Goal: Information Seeking & Learning: Find specific fact

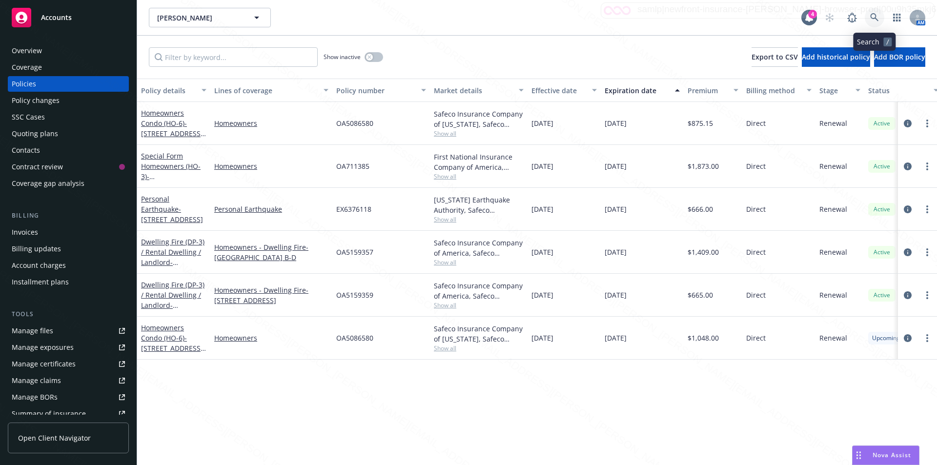
click at [869, 13] on link at bounding box center [874, 18] width 20 height 20
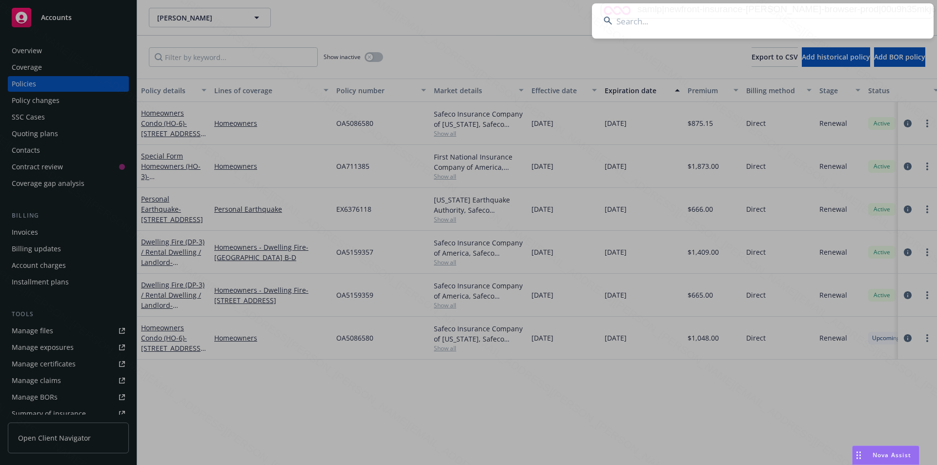
click at [707, 26] on input at bounding box center [762, 20] width 341 height 35
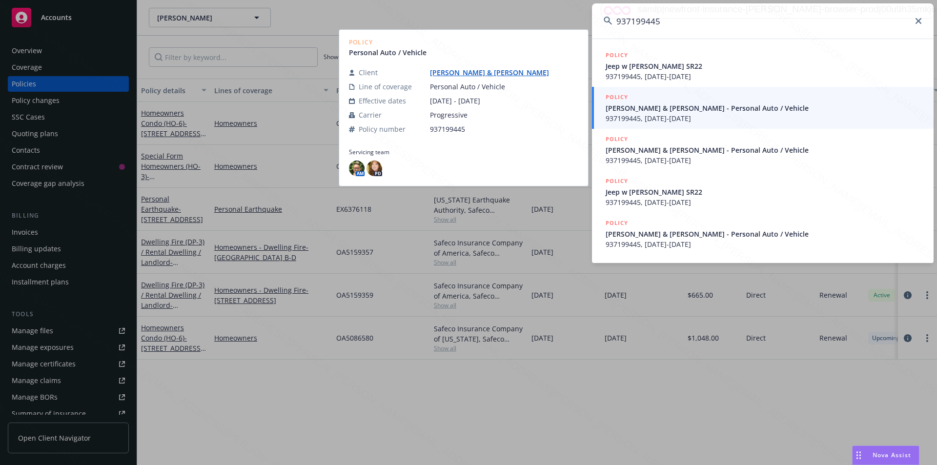
type input "937199445"
click at [632, 111] on span "[PERSON_NAME] & [PERSON_NAME] - Personal Auto / Vehicle" at bounding box center [763, 108] width 316 height 10
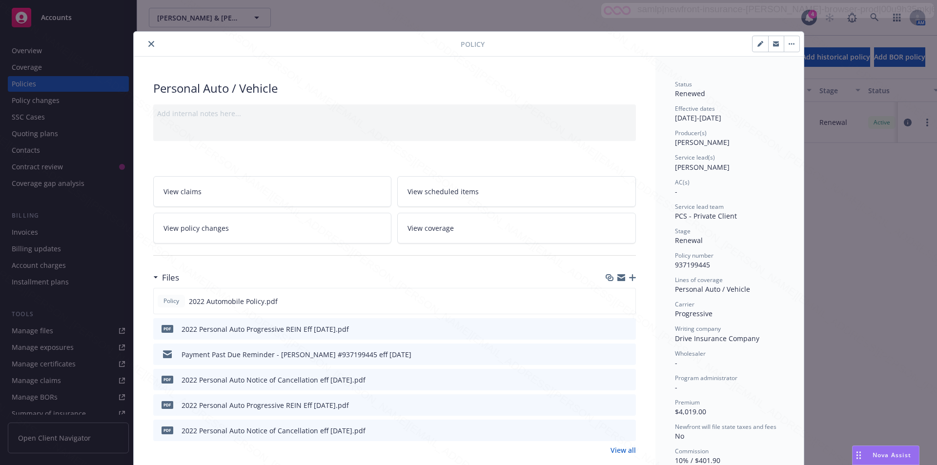
click at [146, 38] on button "close" at bounding box center [151, 44] width 12 height 12
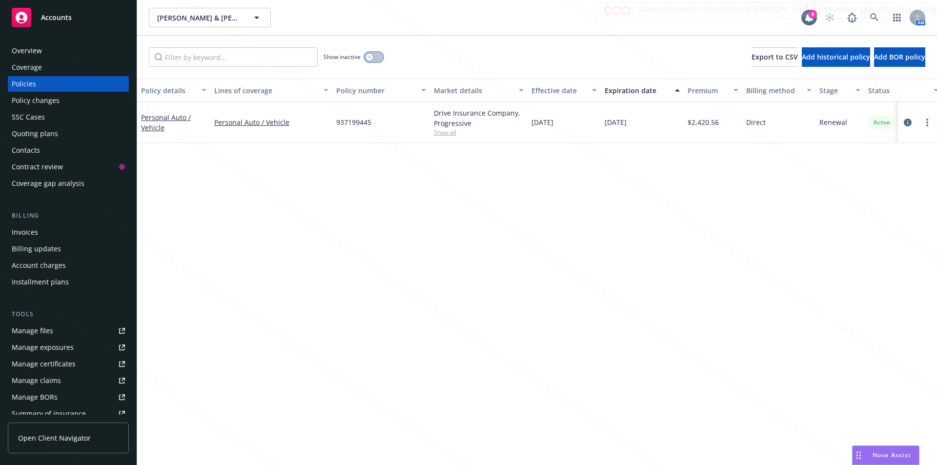
click at [371, 54] on button "button" at bounding box center [373, 57] width 19 height 10
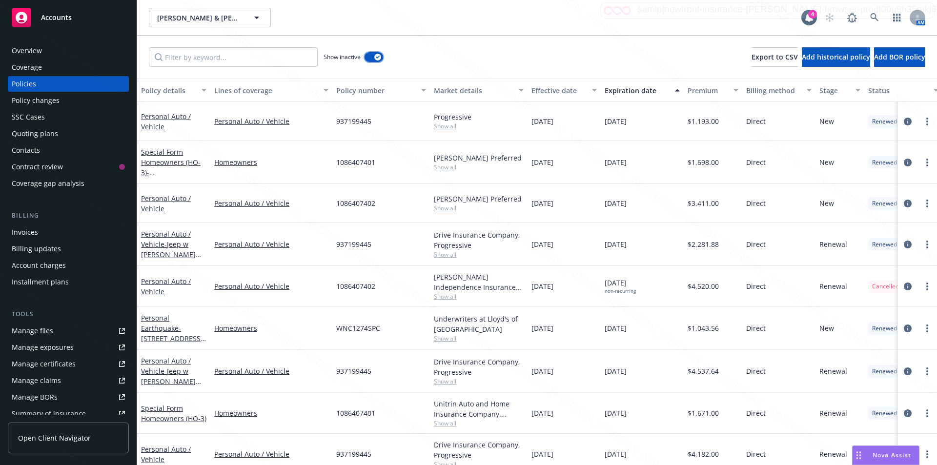
click at [372, 57] on button "button" at bounding box center [373, 57] width 19 height 10
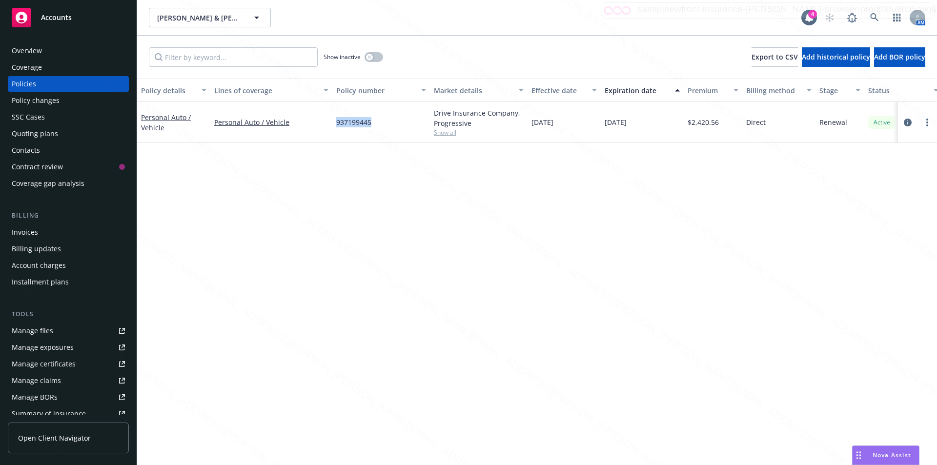
drag, startPoint x: 374, startPoint y: 124, endPoint x: 336, endPoint y: 121, distance: 38.2
click at [336, 121] on div "937199445" at bounding box center [381, 122] width 98 height 41
copy span "937199445"
click at [255, 17] on div "[PERSON_NAME] & [PERSON_NAME] [PERSON_NAME]" at bounding box center [262, 22] width 212 height 24
drag, startPoint x: 226, startPoint y: 26, endPoint x: 159, endPoint y: 23, distance: 66.9
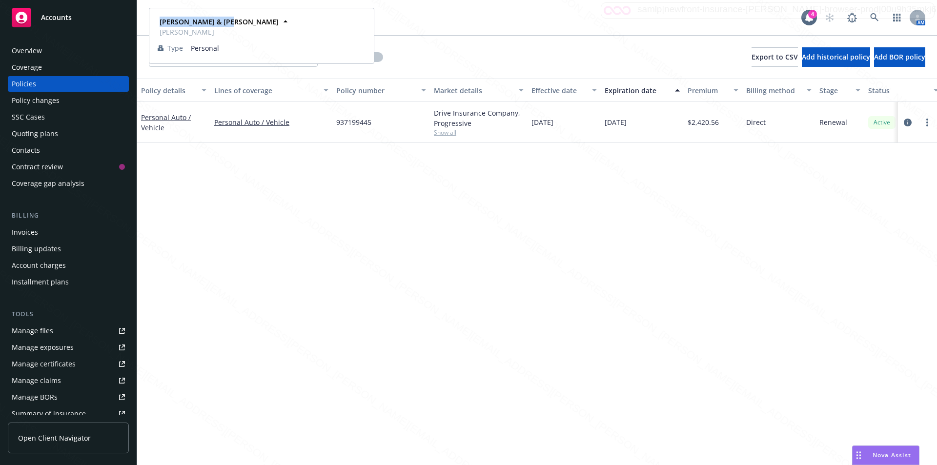
click at [159, 23] on div "[PERSON_NAME] & [PERSON_NAME] [PERSON_NAME]" at bounding box center [218, 27] width 121 height 20
copy strong "[PERSON_NAME] & [PERSON_NAME]"
drag, startPoint x: 386, startPoint y: 124, endPoint x: 337, endPoint y: 122, distance: 49.3
click at [337, 122] on div "937199445" at bounding box center [381, 122] width 98 height 41
copy span "937199445"
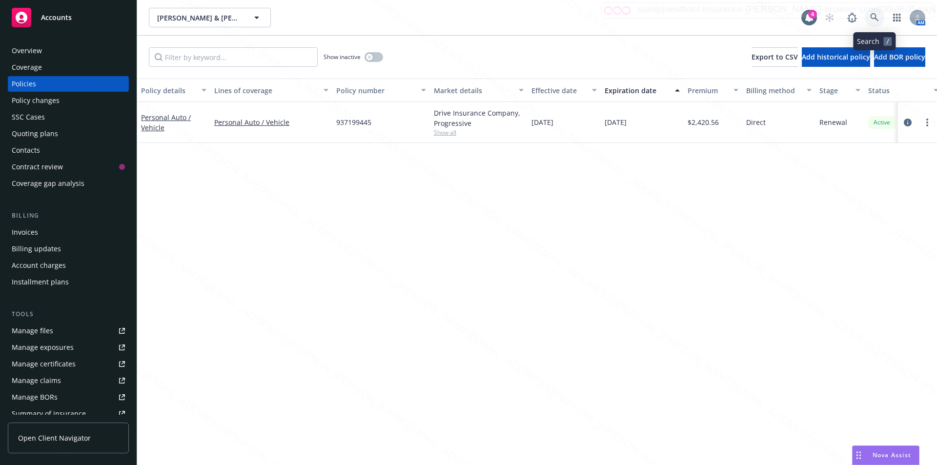
click at [875, 15] on icon at bounding box center [874, 17] width 8 height 8
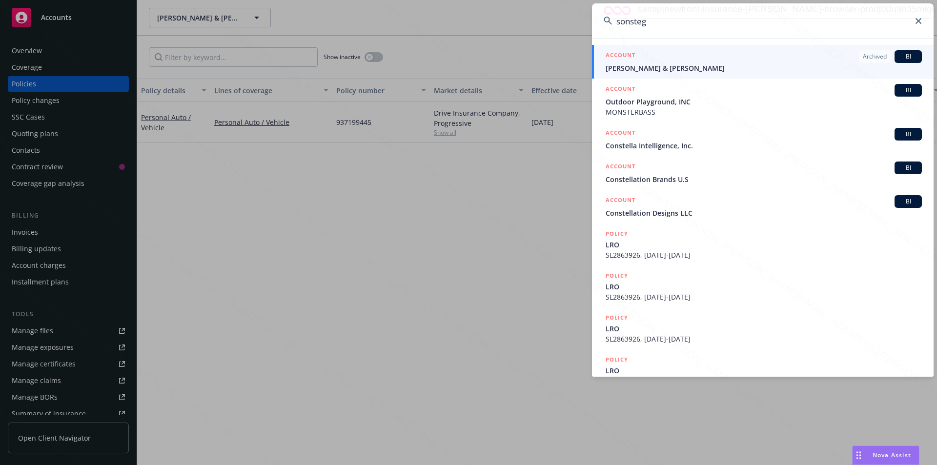
type input "sonsteg"
click at [633, 67] on span "[PERSON_NAME] & [PERSON_NAME]" at bounding box center [763, 68] width 316 height 10
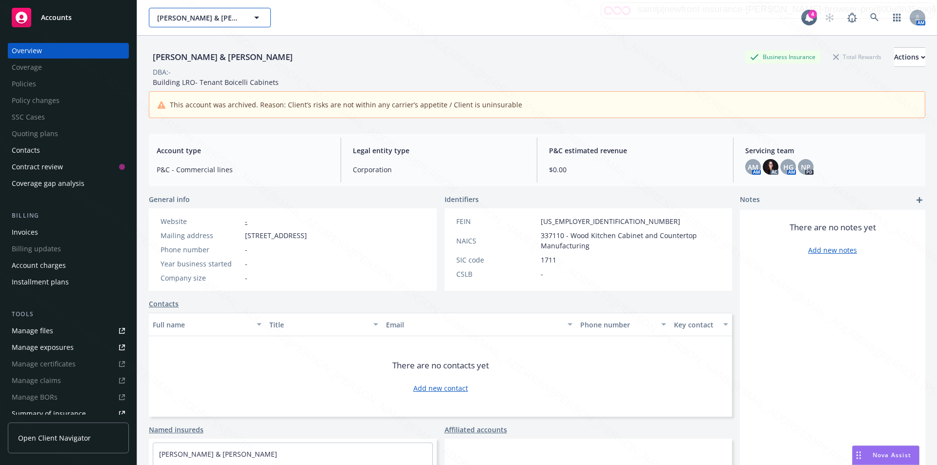
click at [258, 19] on icon "button" at bounding box center [257, 18] width 12 height 12
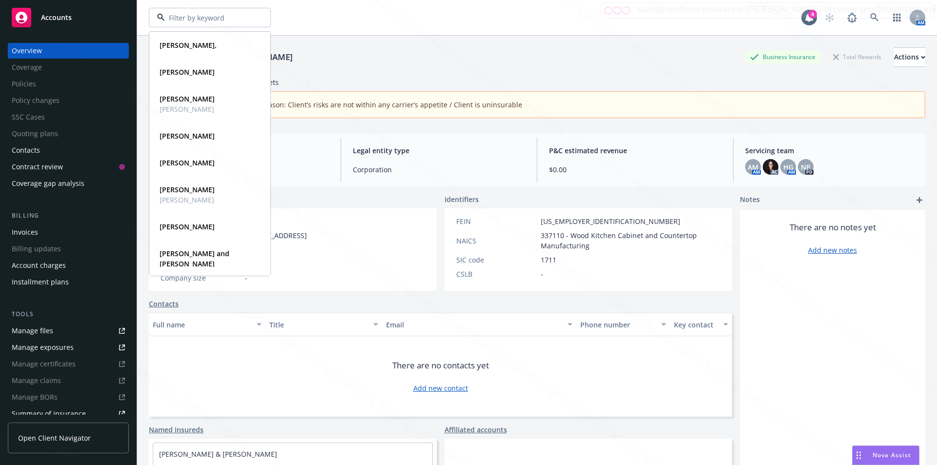
click at [353, 25] on div "[PERSON_NAME], Type Personal Driver's license ******81 [PERSON_NAME] Type Perso…" at bounding box center [475, 18] width 652 height 20
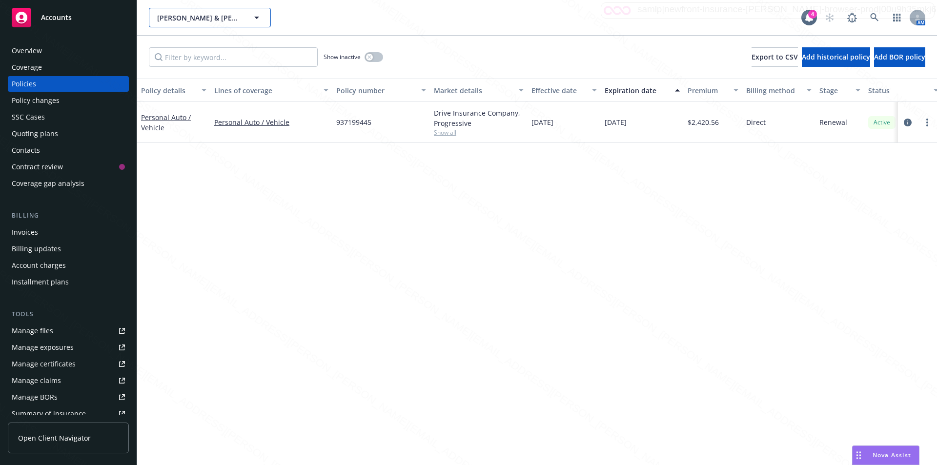
click at [258, 21] on icon "button" at bounding box center [257, 18] width 12 height 12
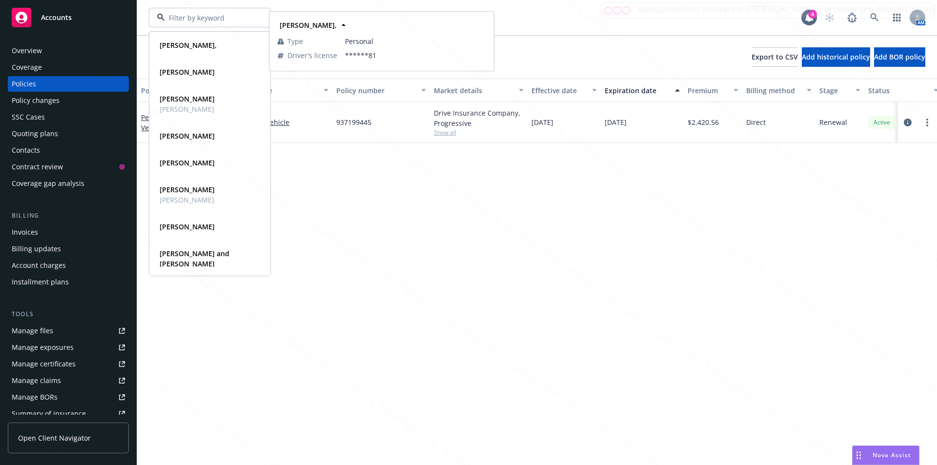
drag, startPoint x: 331, startPoint y: 167, endPoint x: 297, endPoint y: 134, distance: 47.6
click at [329, 164] on div "Policy details Lines of coverage Policy number Market details Effective date Ex…" at bounding box center [536, 272] width 799 height 386
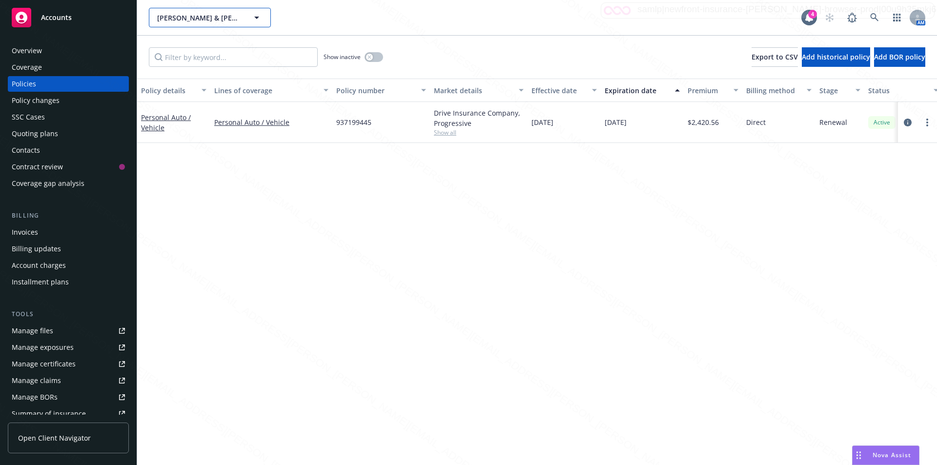
click at [220, 16] on span "[PERSON_NAME] & [PERSON_NAME]" at bounding box center [199, 18] width 84 height 10
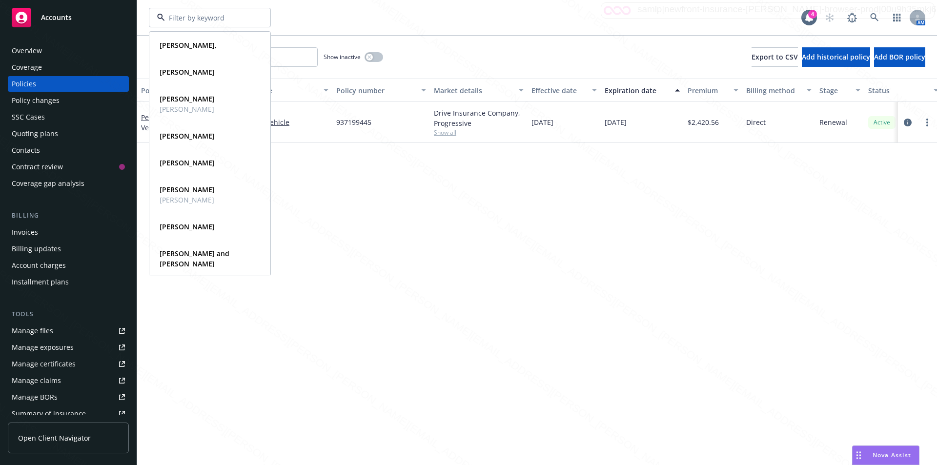
click at [283, 24] on div "[PERSON_NAME], Type Personal Driver's license ******81 [PERSON_NAME] Type Perso…" at bounding box center [475, 18] width 652 height 20
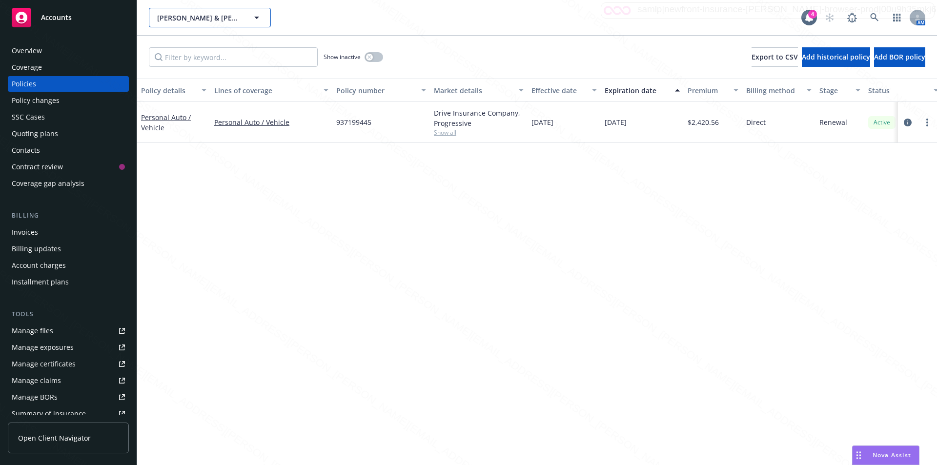
click at [255, 19] on div "[PERSON_NAME] & [PERSON_NAME]" at bounding box center [210, 18] width 122 height 20
click at [379, 19] on div "[PERSON_NAME] & [PERSON_NAME] [PERSON_NAME] & [PERSON_NAME] [PERSON_NAME] Type …" at bounding box center [475, 18] width 652 height 20
click at [208, 15] on span "[PERSON_NAME] & [PERSON_NAME]" at bounding box center [199, 18] width 84 height 10
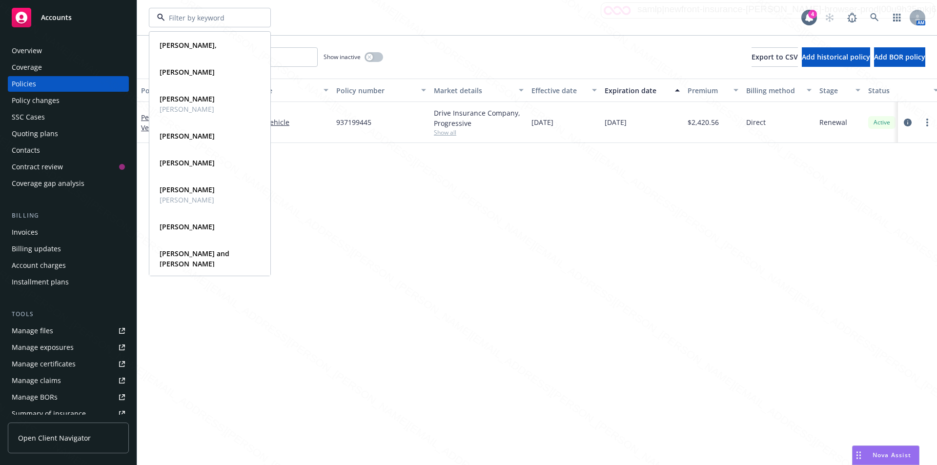
drag, startPoint x: 326, startPoint y: 13, endPoint x: 318, endPoint y: 12, distance: 8.8
click at [322, 13] on div "[PERSON_NAME], Type Personal Driver's license ******81 [PERSON_NAME] Type Perso…" at bounding box center [475, 18] width 652 height 20
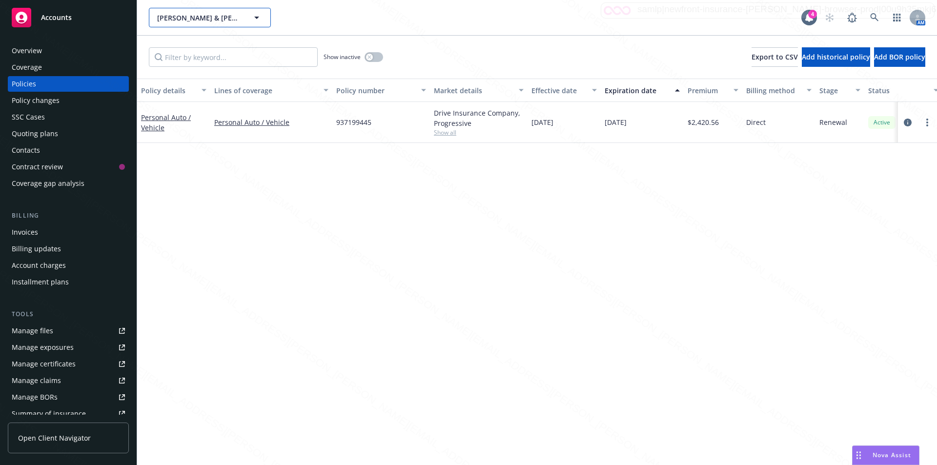
click at [257, 20] on icon "button" at bounding box center [257, 18] width 12 height 12
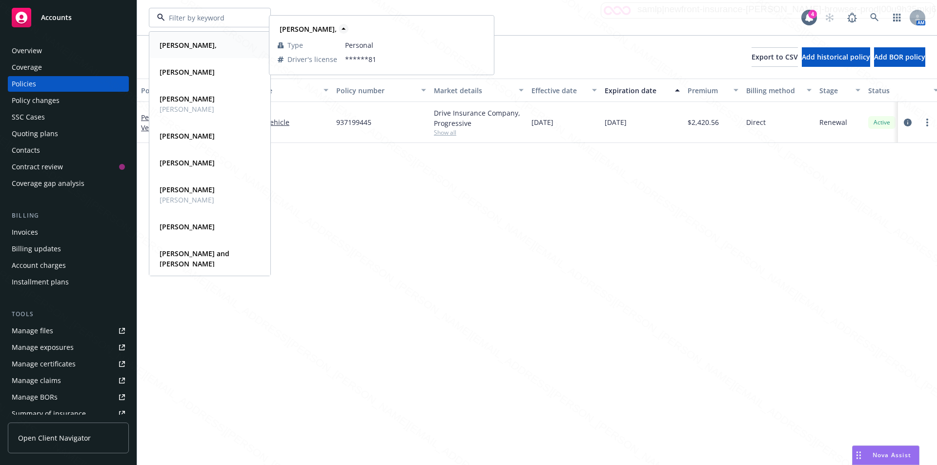
click at [307, 26] on strong "[PERSON_NAME]," at bounding box center [308, 28] width 57 height 9
click at [347, 166] on div "Policy details Lines of coverage Policy number Market details Effective date Ex…" at bounding box center [536, 272] width 799 height 386
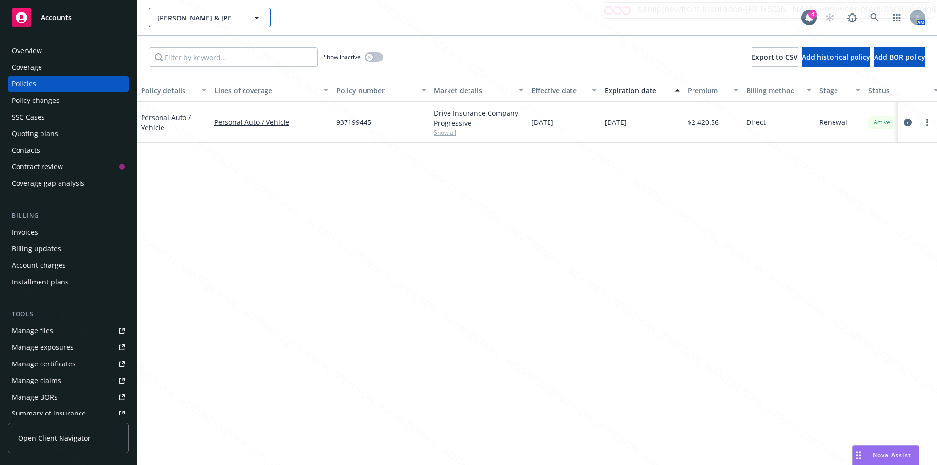
drag, startPoint x: 227, startPoint y: 21, endPoint x: 145, endPoint y: 18, distance: 81.5
click at [145, 18] on div "[PERSON_NAME] & [PERSON_NAME] 4 AM" at bounding box center [536, 17] width 799 height 35
click at [181, 21] on span "[PERSON_NAME] & [PERSON_NAME]" at bounding box center [199, 18] width 84 height 10
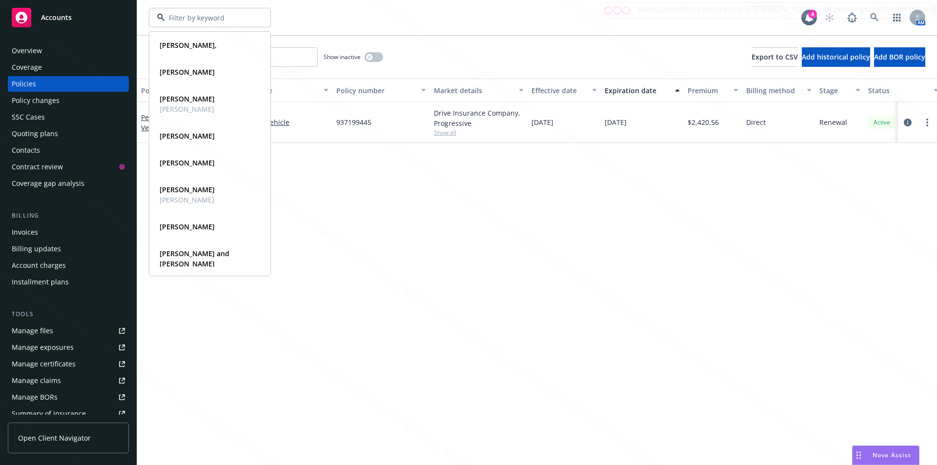
click at [181, 21] on input at bounding box center [208, 18] width 86 height 10
click at [319, 14] on div "[PERSON_NAME], Type Personal Driver's license ******81 [PERSON_NAME] Type Perso…" at bounding box center [475, 18] width 652 height 20
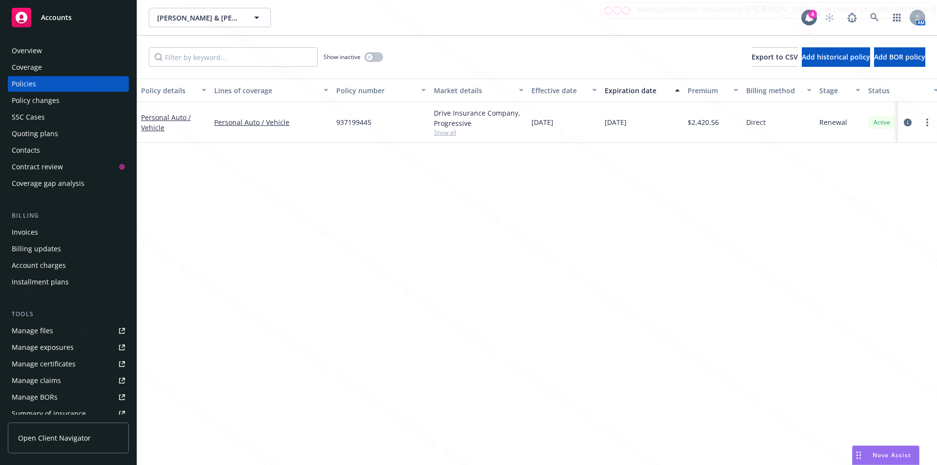
click at [347, 119] on span "937199445" at bounding box center [353, 122] width 35 height 10
click at [354, 120] on span "937199445" at bounding box center [353, 122] width 35 height 10
click at [267, 166] on div "Policy details Lines of coverage Policy number Market details Effective date Ex…" at bounding box center [536, 272] width 799 height 386
click at [906, 124] on icon "circleInformation" at bounding box center [907, 123] width 8 height 8
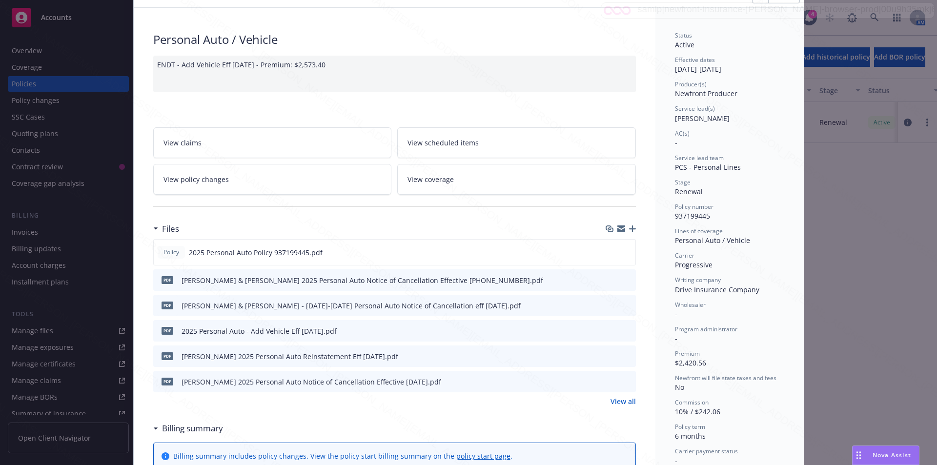
scroll to position [146, 0]
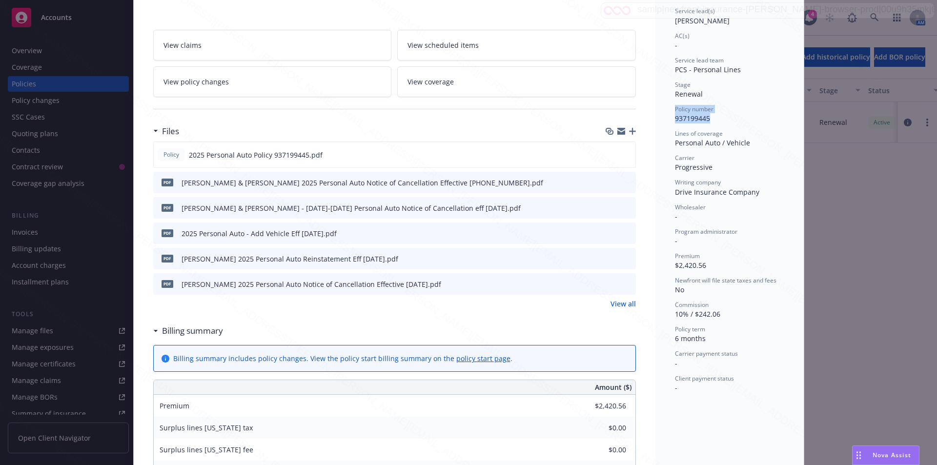
drag, startPoint x: 722, startPoint y: 123, endPoint x: 675, endPoint y: 115, distance: 48.0
click at [675, 113] on div "Policy number 937199445" at bounding box center [729, 114] width 109 height 19
copy div "Policy number 937199445"
click at [878, 235] on div "Policy Personal Auto / Vehicle ENDT - Add Vehicle Eff [DATE] - Premium: $2,573.…" at bounding box center [468, 232] width 937 height 465
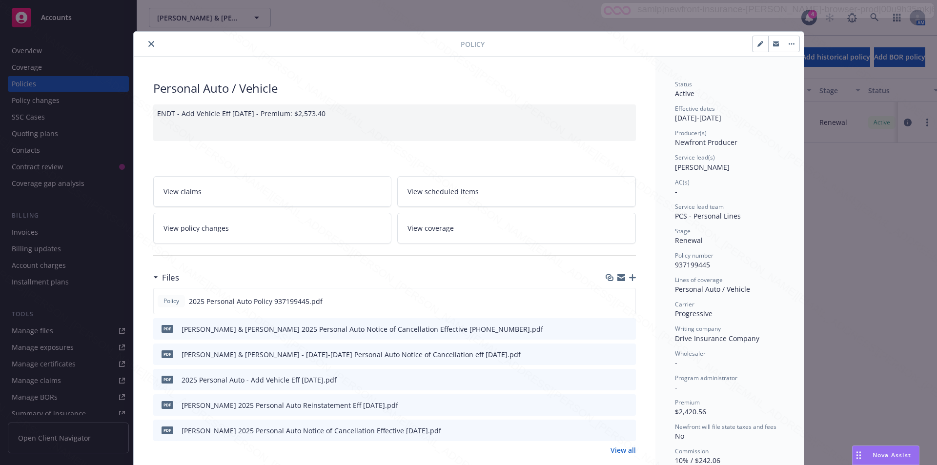
click at [148, 44] on icon "close" at bounding box center [151, 44] width 6 height 6
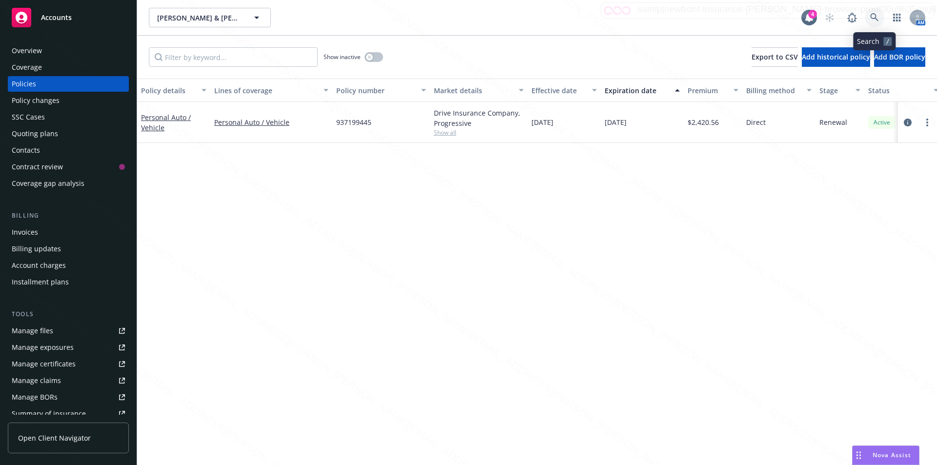
click at [870, 15] on icon at bounding box center [874, 17] width 9 height 9
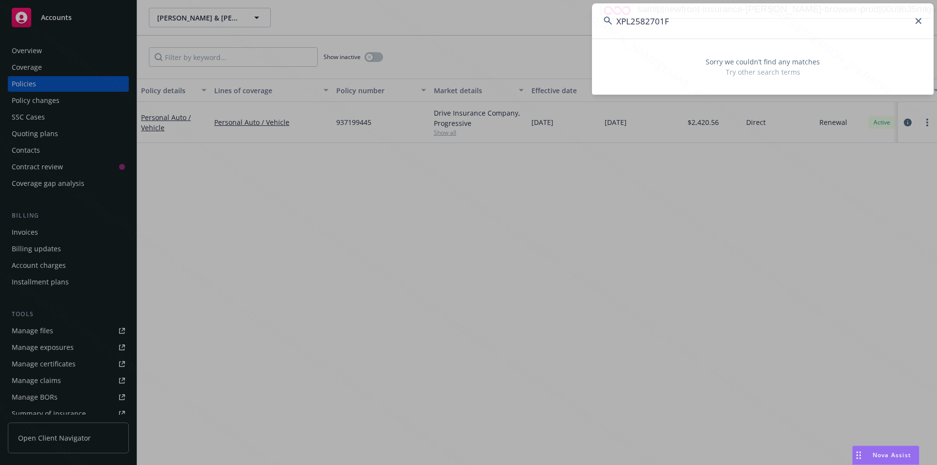
drag, startPoint x: 630, startPoint y: 21, endPoint x: 567, endPoint y: 14, distance: 63.3
click at [567, 14] on div "XPL2582701F Sorry we couldn’t find any matches Try other search terms" at bounding box center [468, 232] width 937 height 465
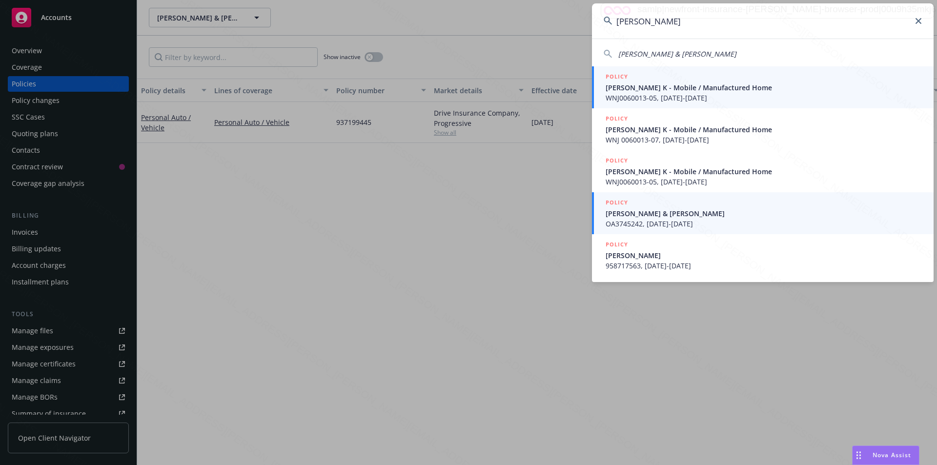
type input "[PERSON_NAME]"
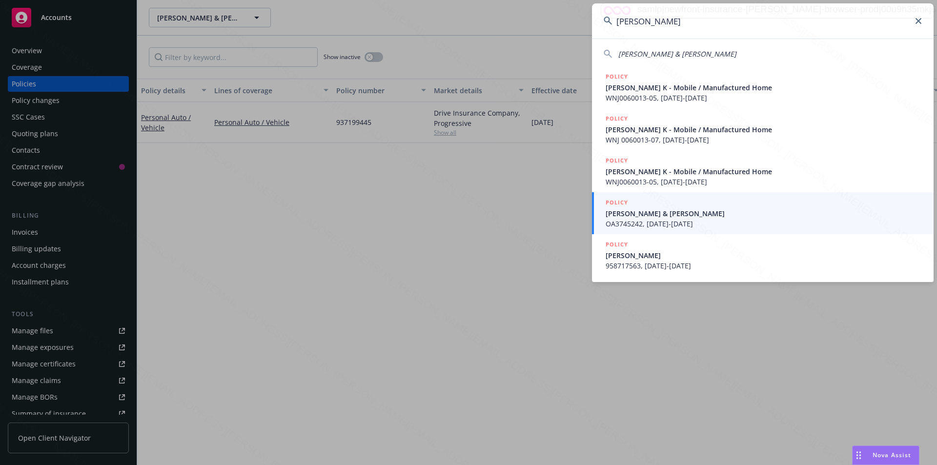
click at [641, 219] on span "OA3745242, [DATE]-[DATE]" at bounding box center [763, 224] width 316 height 10
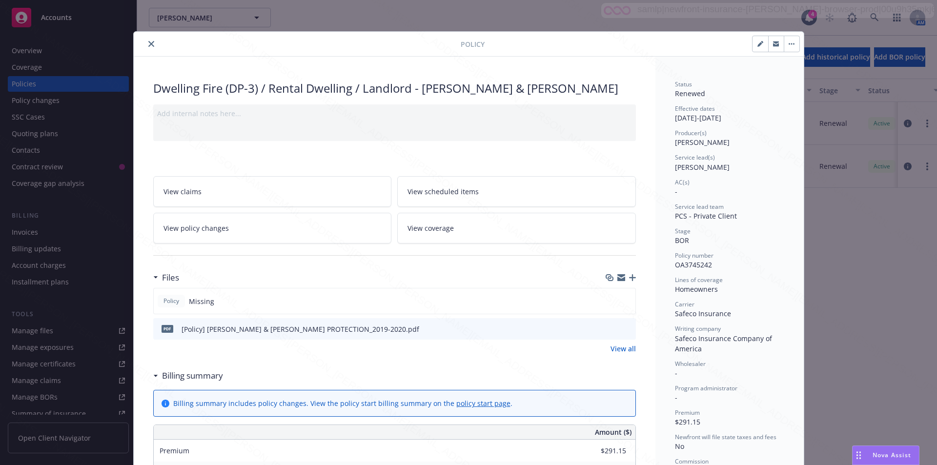
click at [148, 41] on icon "close" at bounding box center [151, 44] width 6 height 6
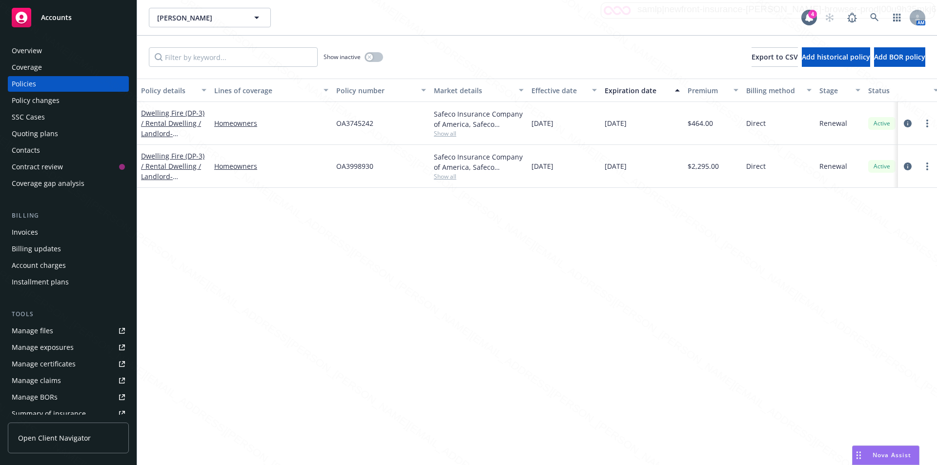
click at [308, 226] on div "Policy details Lines of coverage Policy number Market details Effective date Ex…" at bounding box center [536, 272] width 799 height 386
click at [373, 59] on button "button" at bounding box center [373, 57] width 19 height 10
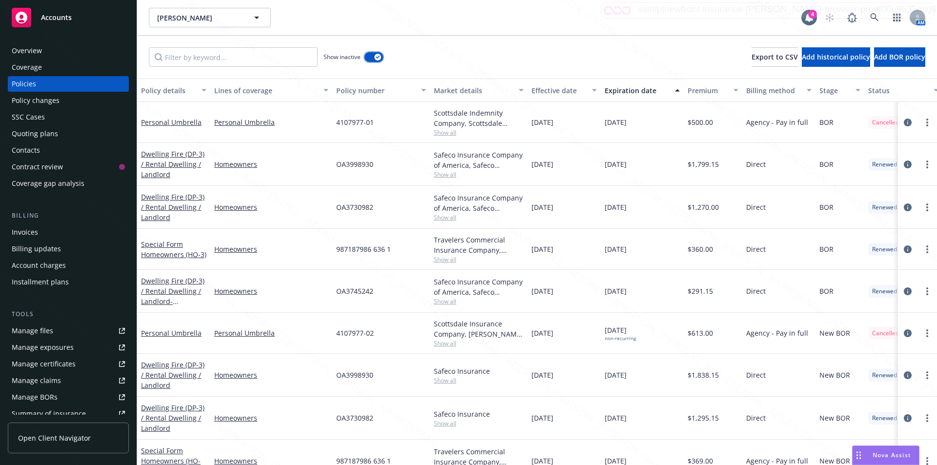
click at [372, 59] on button "button" at bounding box center [373, 57] width 19 height 10
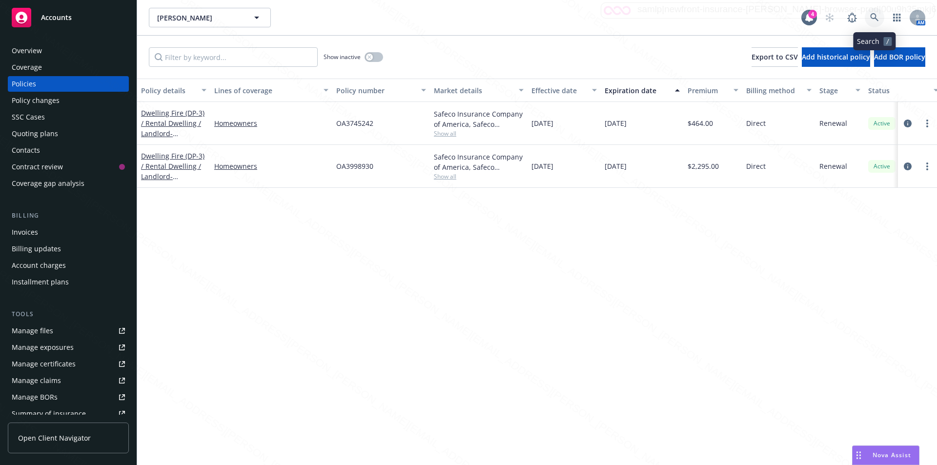
click at [874, 16] on icon at bounding box center [874, 17] width 9 height 9
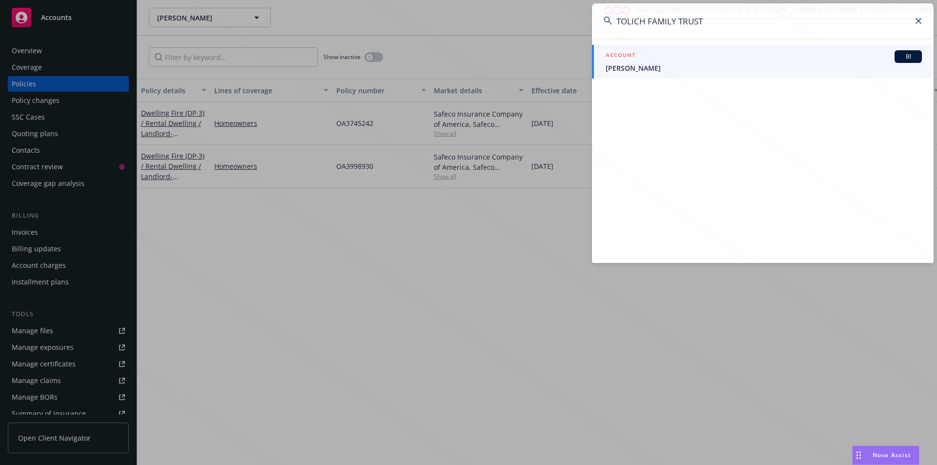
type input "TOLICH FAMILY TRUST"
click at [615, 66] on span "[PERSON_NAME]" at bounding box center [763, 68] width 316 height 10
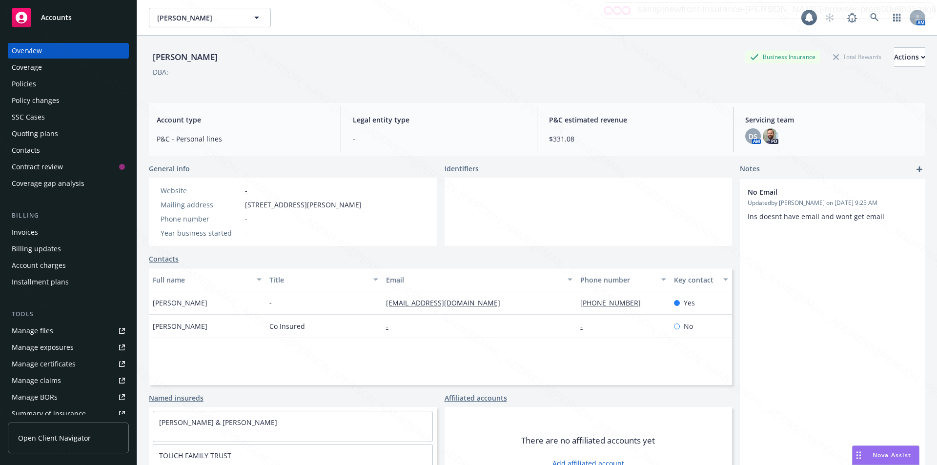
click at [28, 83] on div "Policies" at bounding box center [24, 84] width 24 height 16
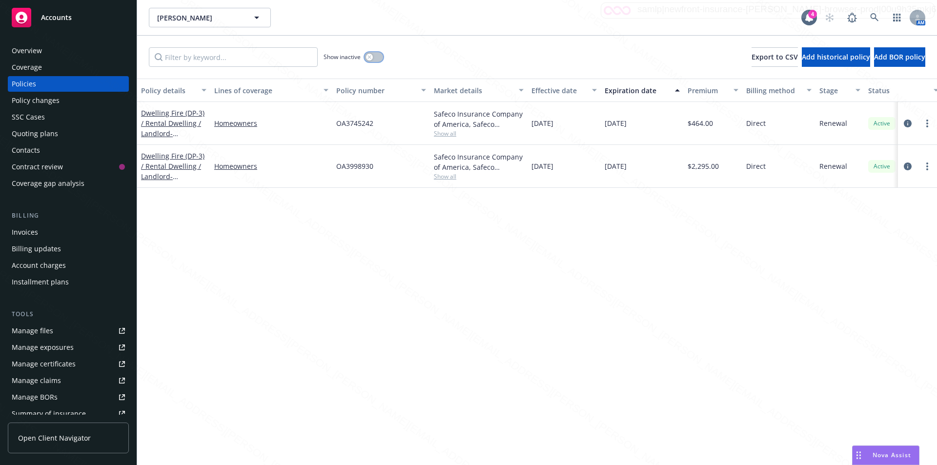
click at [367, 58] on div "button" at bounding box center [369, 57] width 7 height 7
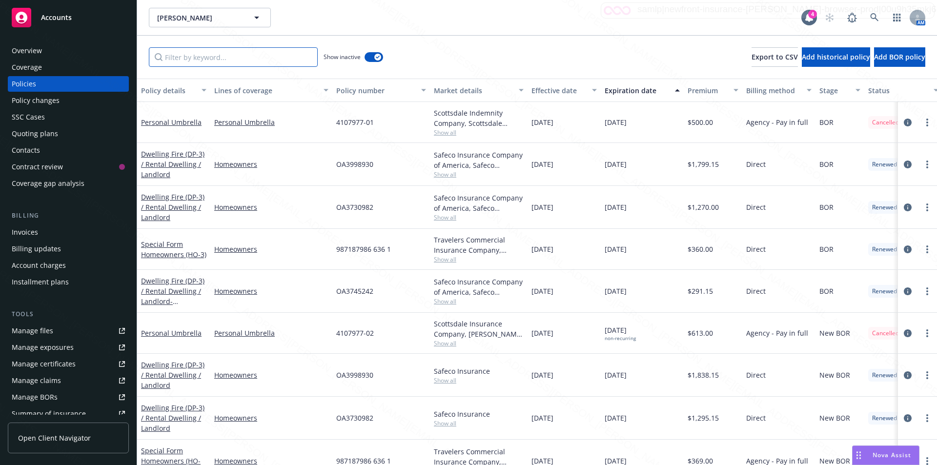
click at [216, 60] on input "Filter by keyword..." at bounding box center [233, 57] width 169 height 20
paste input "XPL2582701F"
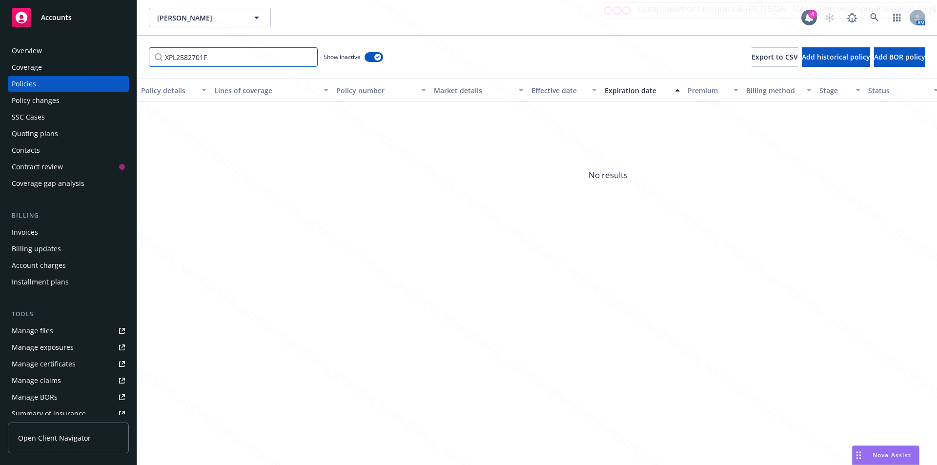
click at [223, 60] on input "XPL2582701F" at bounding box center [233, 57] width 169 height 20
click at [874, 14] on icon at bounding box center [874, 17] width 8 height 8
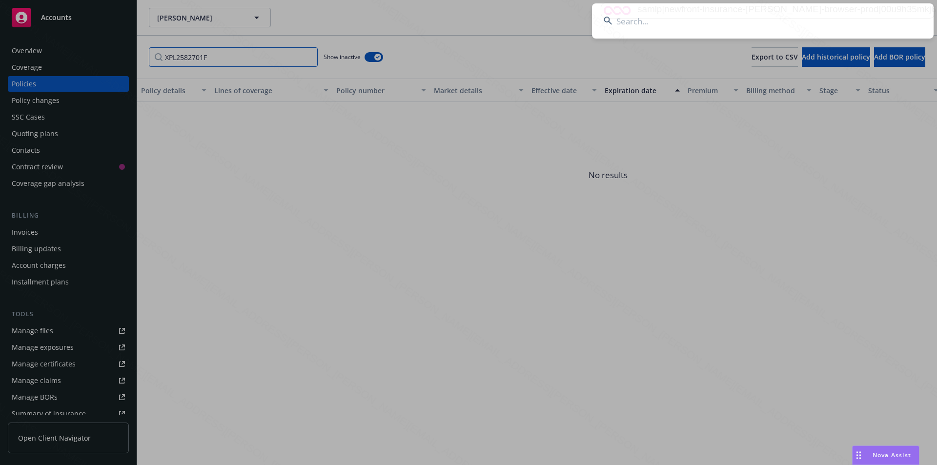
drag, startPoint x: 213, startPoint y: 55, endPoint x: 211, endPoint y: 60, distance: 5.7
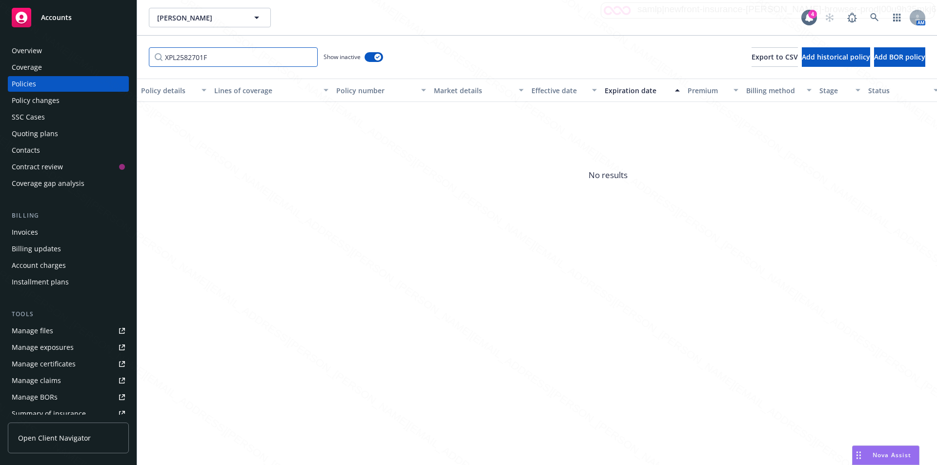
drag, startPoint x: 211, startPoint y: 58, endPoint x: 153, endPoint y: 61, distance: 58.6
click at [149, 60] on input "XPL2582701F" at bounding box center [233, 57] width 169 height 20
click at [873, 13] on icon at bounding box center [874, 17] width 9 height 9
drag, startPoint x: 211, startPoint y: 57, endPoint x: 165, endPoint y: 65, distance: 46.5
click at [165, 65] on input "XPL2582701F" at bounding box center [233, 57] width 169 height 20
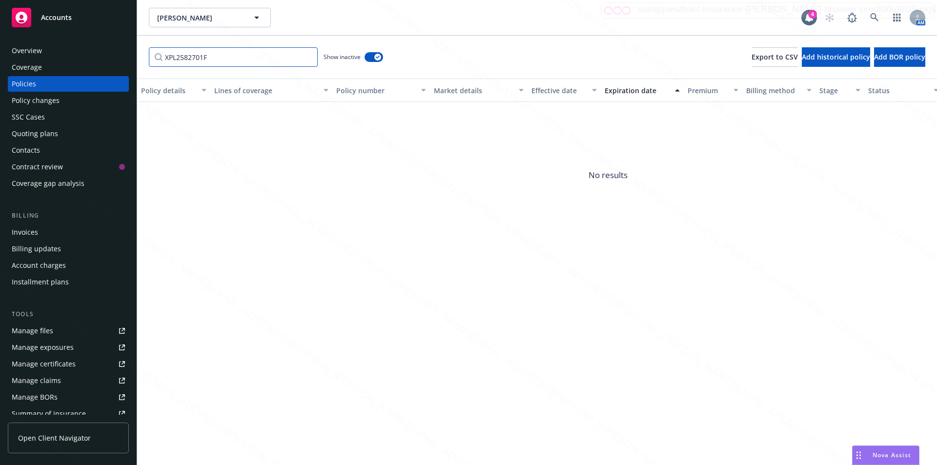
paste input "2210824"
type input "2210824"
click at [376, 58] on icon "button" at bounding box center [378, 57] width 4 height 3
click at [874, 13] on icon at bounding box center [874, 17] width 9 height 9
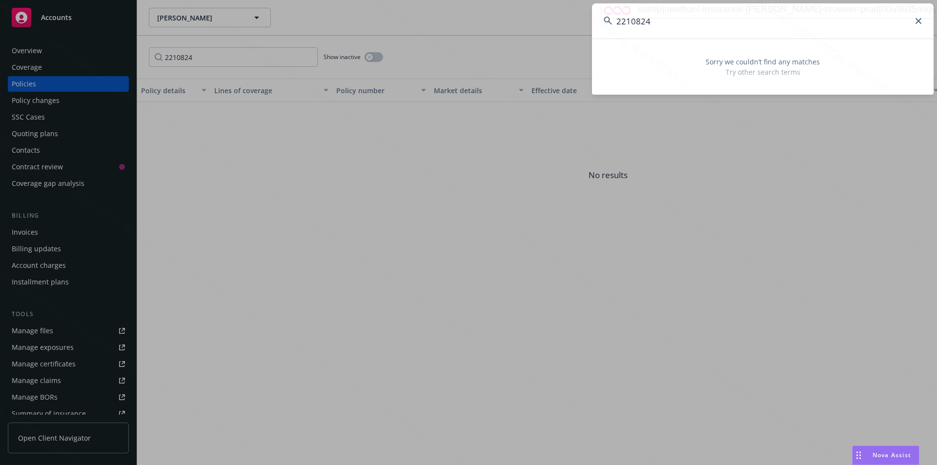
drag, startPoint x: 647, startPoint y: 23, endPoint x: 623, endPoint y: 22, distance: 23.4
click at [610, 23] on div "2210824" at bounding box center [762, 20] width 341 height 35
paste input "XPL2582701F"
type input "XPL2582701F"
drag, startPoint x: 670, startPoint y: 19, endPoint x: 600, endPoint y: 21, distance: 69.8
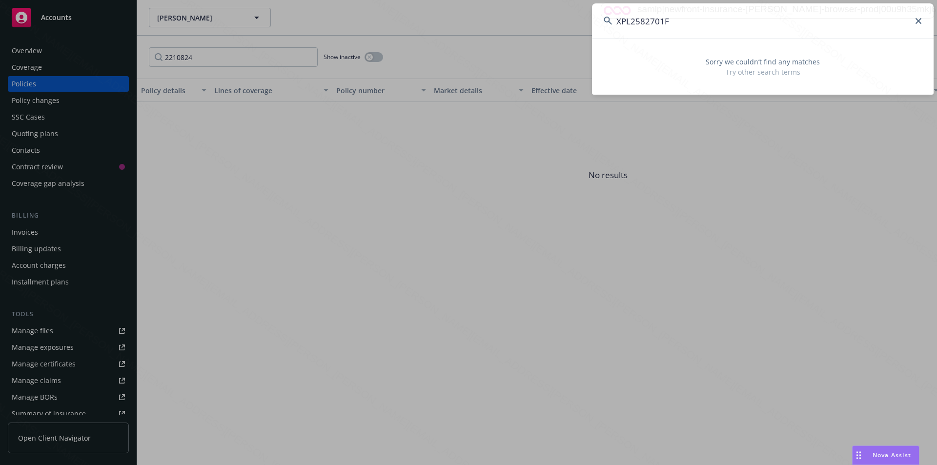
click at [600, 21] on input "XPL2582701F" at bounding box center [762, 20] width 341 height 35
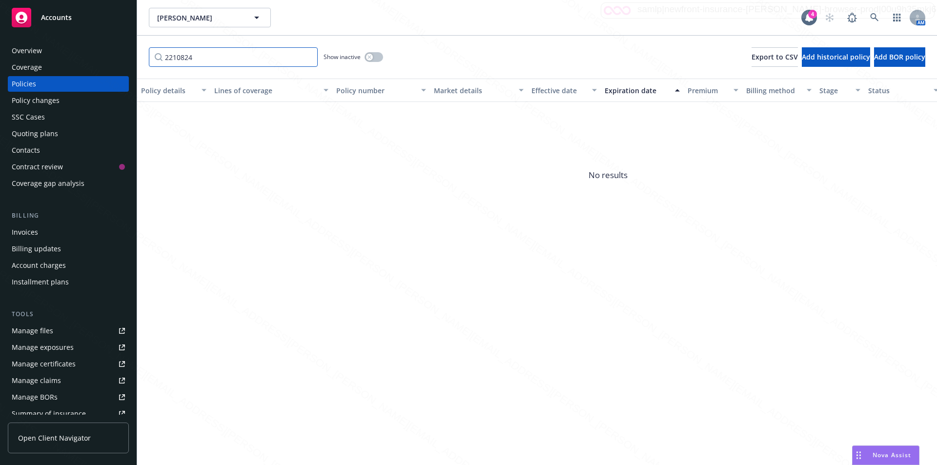
drag, startPoint x: 198, startPoint y: 60, endPoint x: 148, endPoint y: 52, distance: 50.4
click at [148, 52] on div "2210824 Show inactive Export to CSV Add historical policy Add BOR policy" at bounding box center [536, 57] width 799 height 43
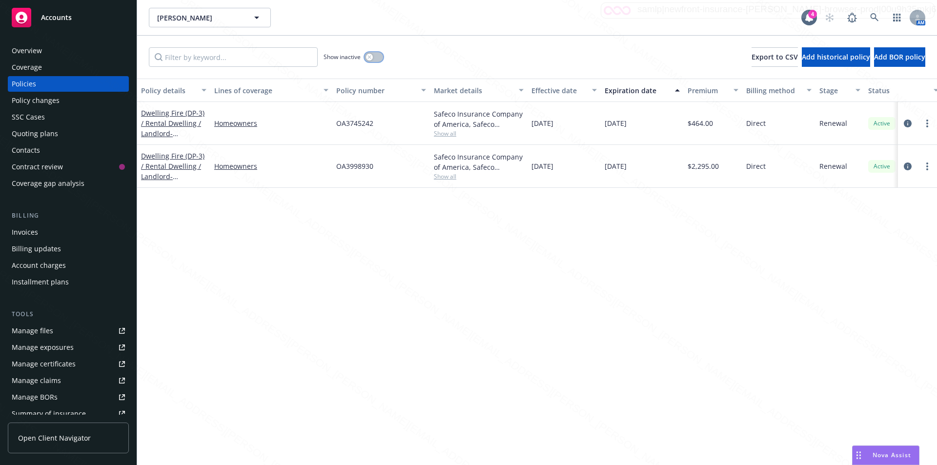
click at [372, 57] on div "button" at bounding box center [369, 57] width 7 height 7
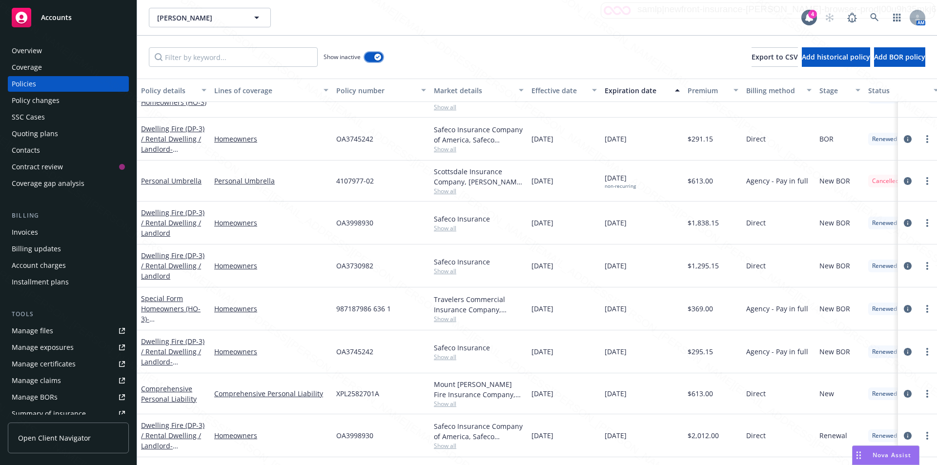
scroll to position [195, 0]
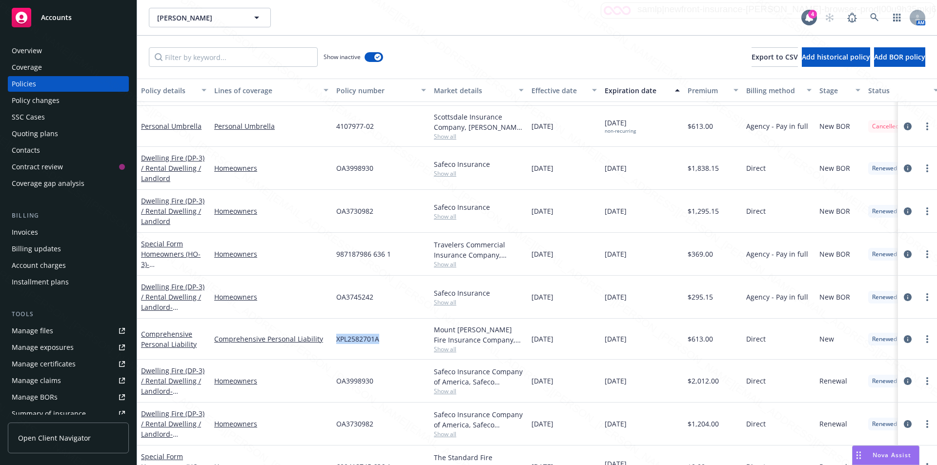
drag, startPoint x: 380, startPoint y: 340, endPoint x: 335, endPoint y: 338, distance: 45.4
click at [335, 338] on div "XPL2582701A" at bounding box center [381, 339] width 98 height 41
copy span "XPL2582701A"
